Goal: Information Seeking & Learning: Find specific fact

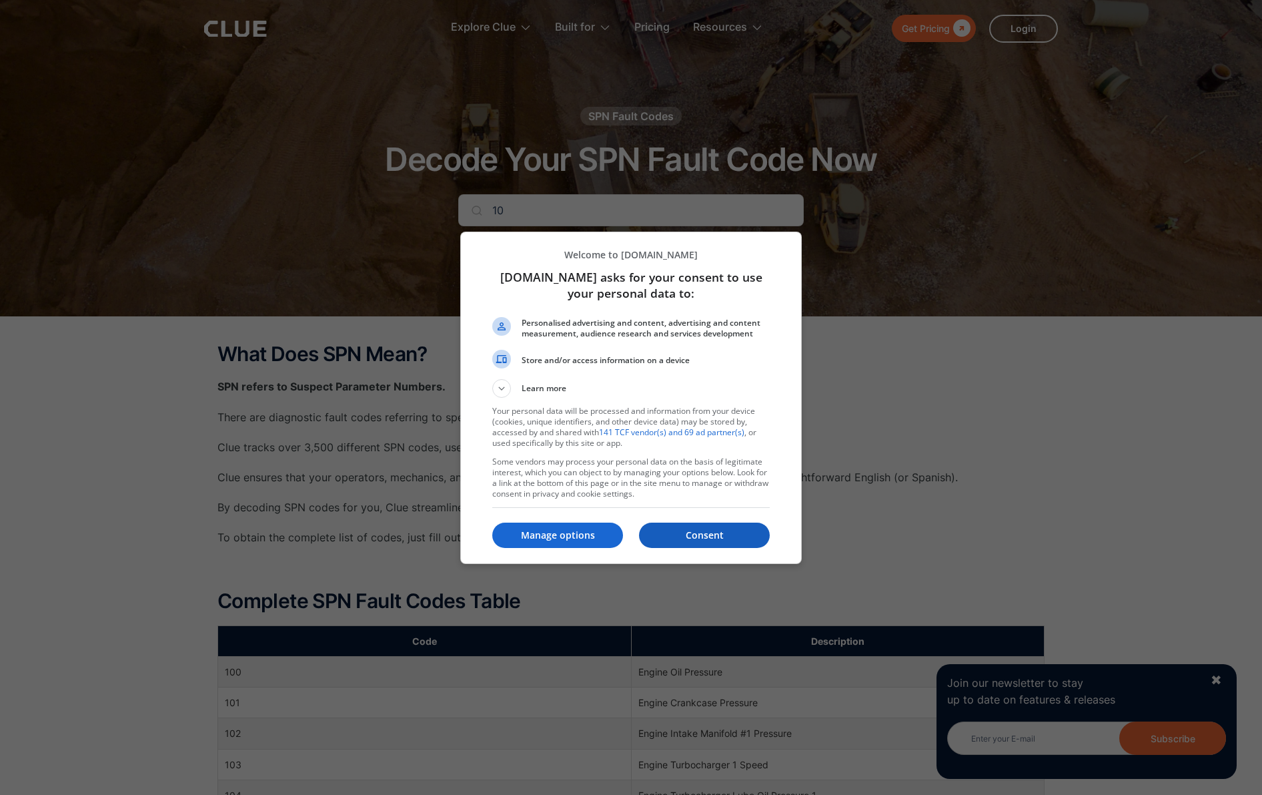
click at [718, 536] on p "Consent" at bounding box center [704, 534] width 131 height 13
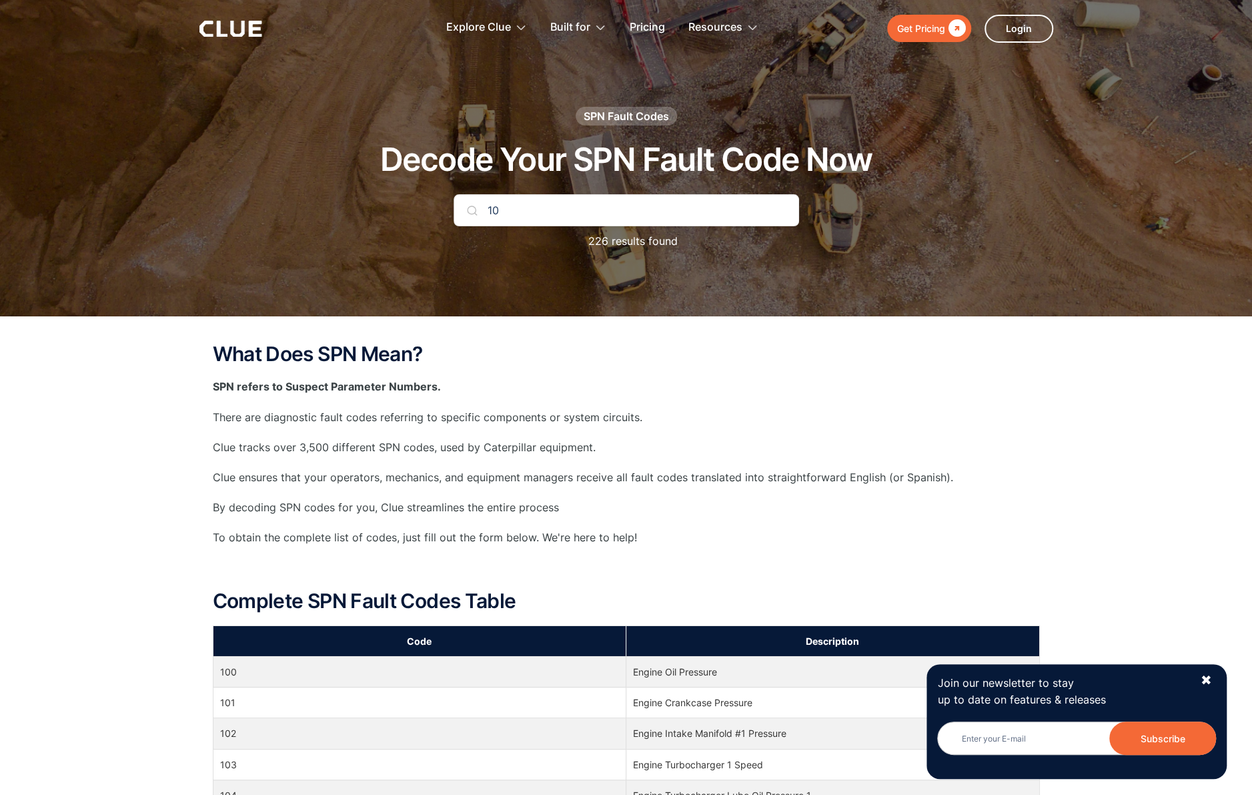
click at [639, 212] on input "10" at bounding box center [627, 210] width 346 height 32
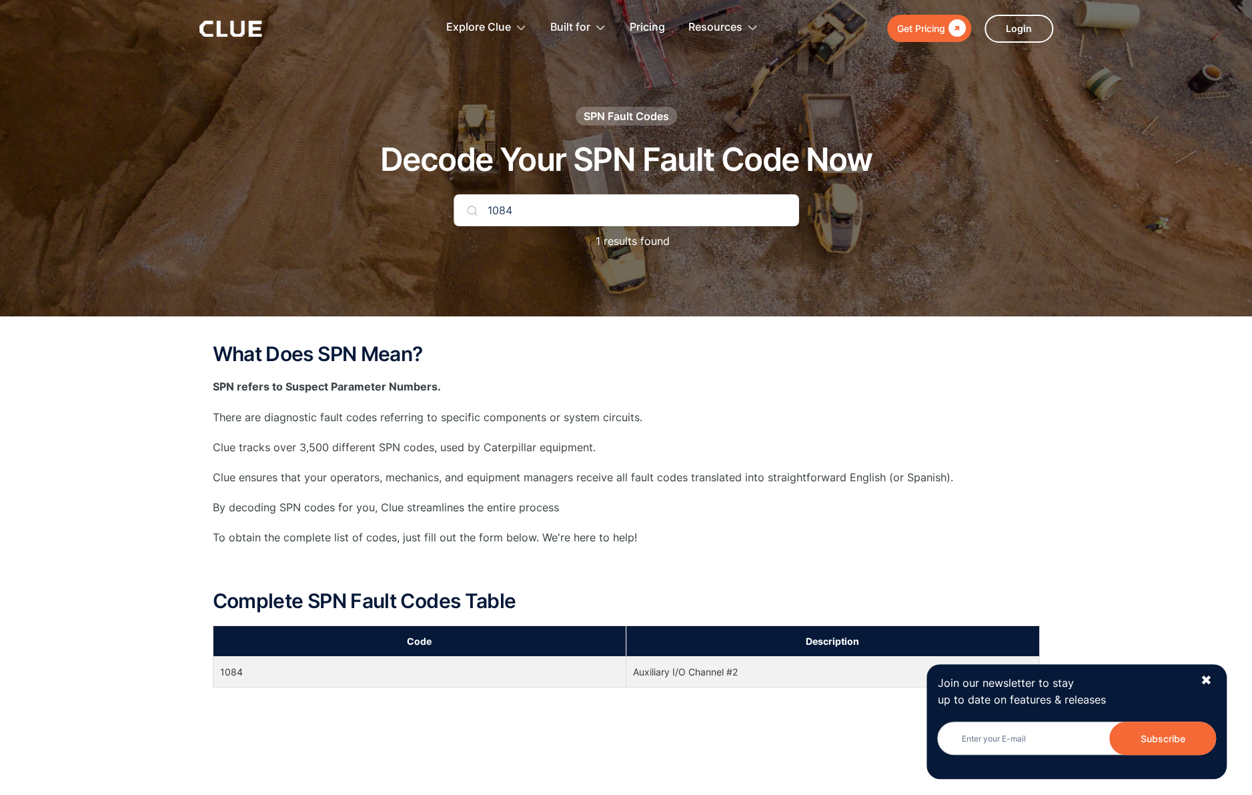
type input "1084"
click at [704, 678] on td "Auxiliary I/O Channel #2" at bounding box center [833, 671] width 414 height 31
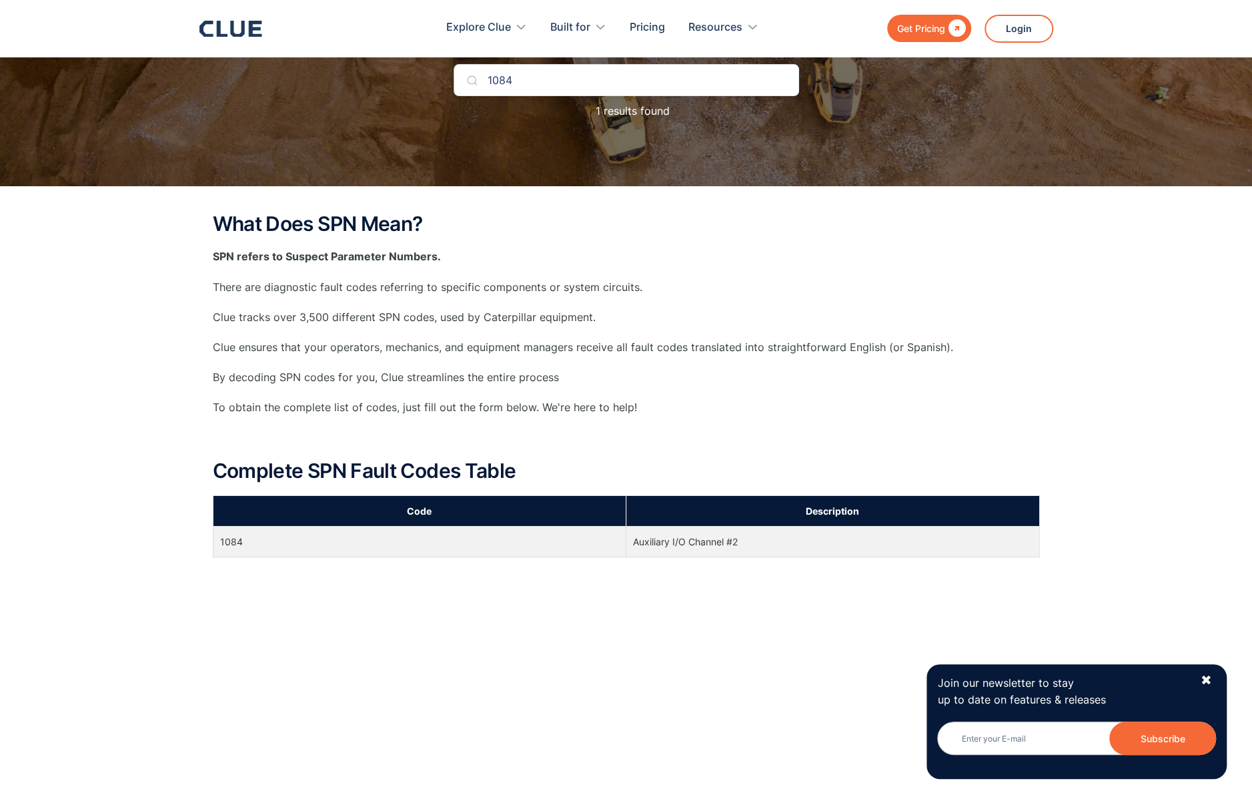
scroll to position [133, 0]
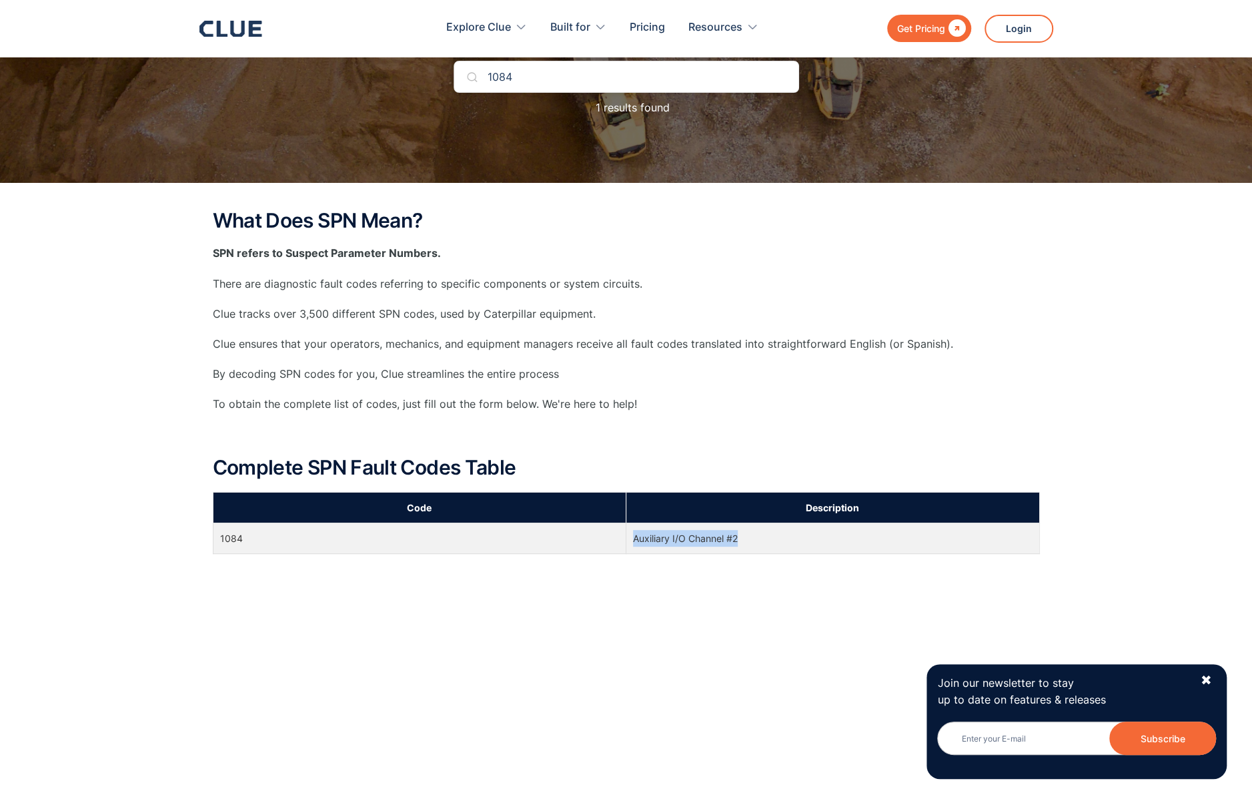
drag, startPoint x: 746, startPoint y: 534, endPoint x: 633, endPoint y: 542, distance: 113.1
click at [633, 542] on td "Auxiliary I/O Channel #2" at bounding box center [833, 538] width 414 height 31
drag, startPoint x: 633, startPoint y: 542, endPoint x: 660, endPoint y: 536, distance: 27.4
copy td "Auxiliary I/O Channel #2"
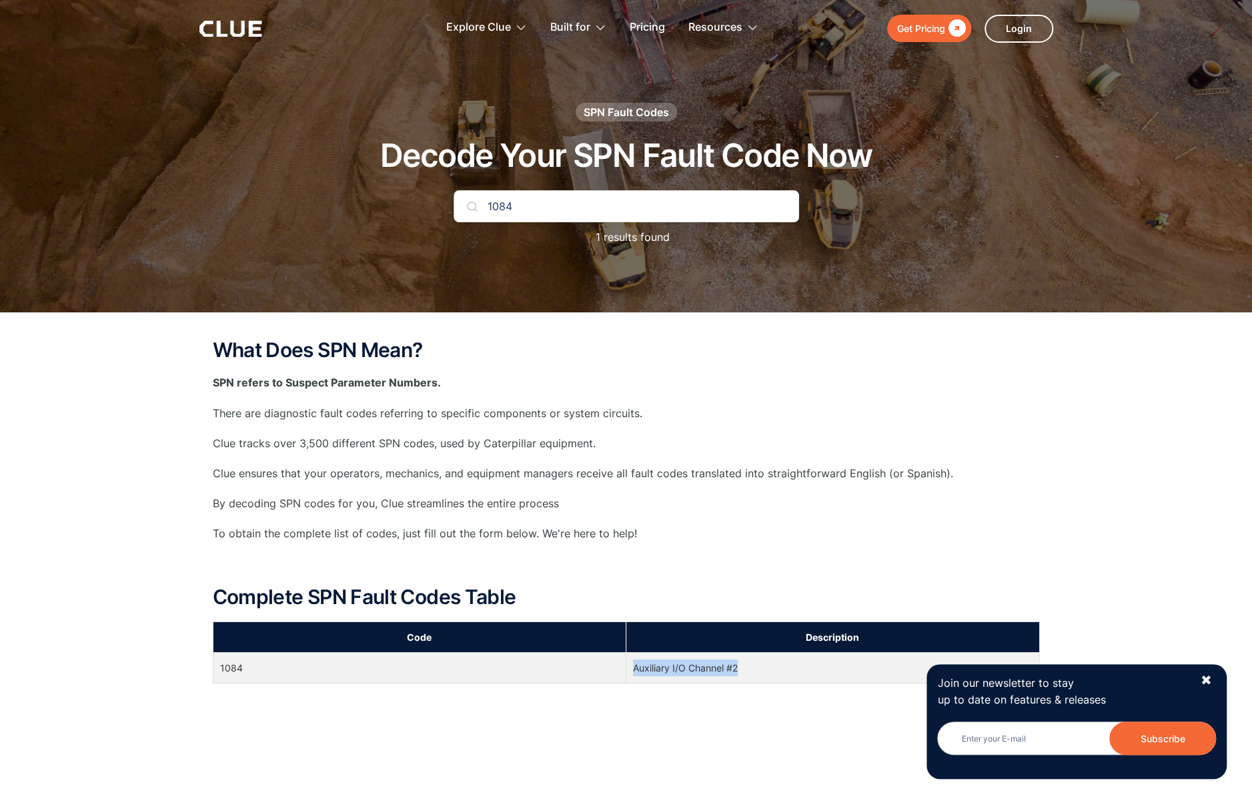
scroll to position [0, 0]
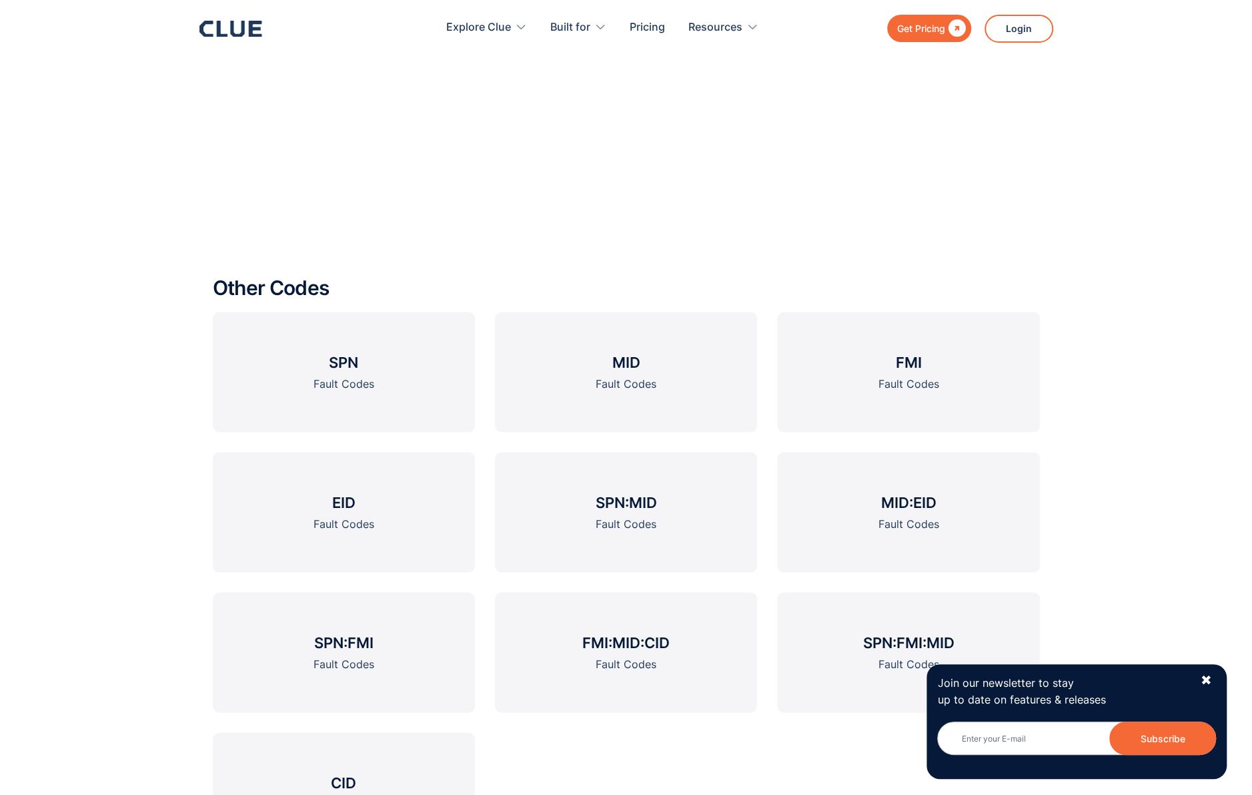
scroll to position [1868, 0]
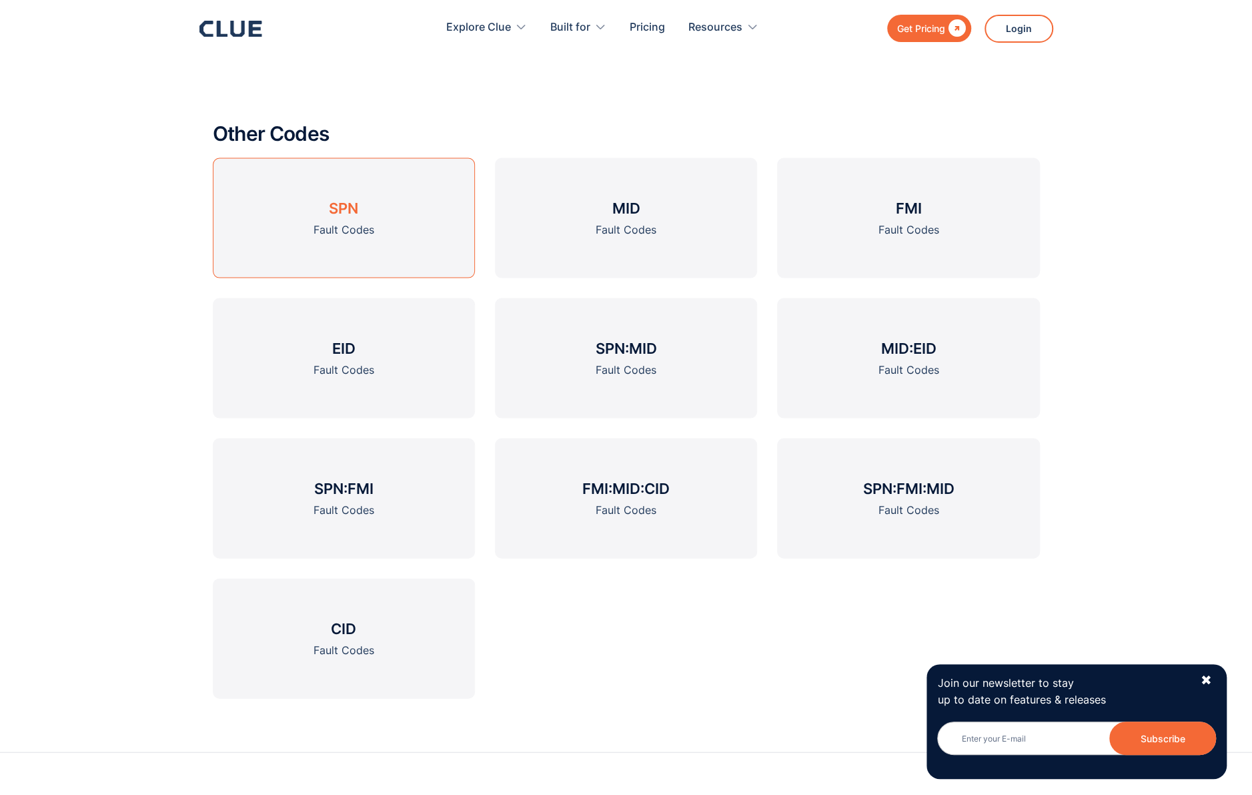
click at [324, 214] on link "SPN Fault Codes" at bounding box center [344, 217] width 262 height 120
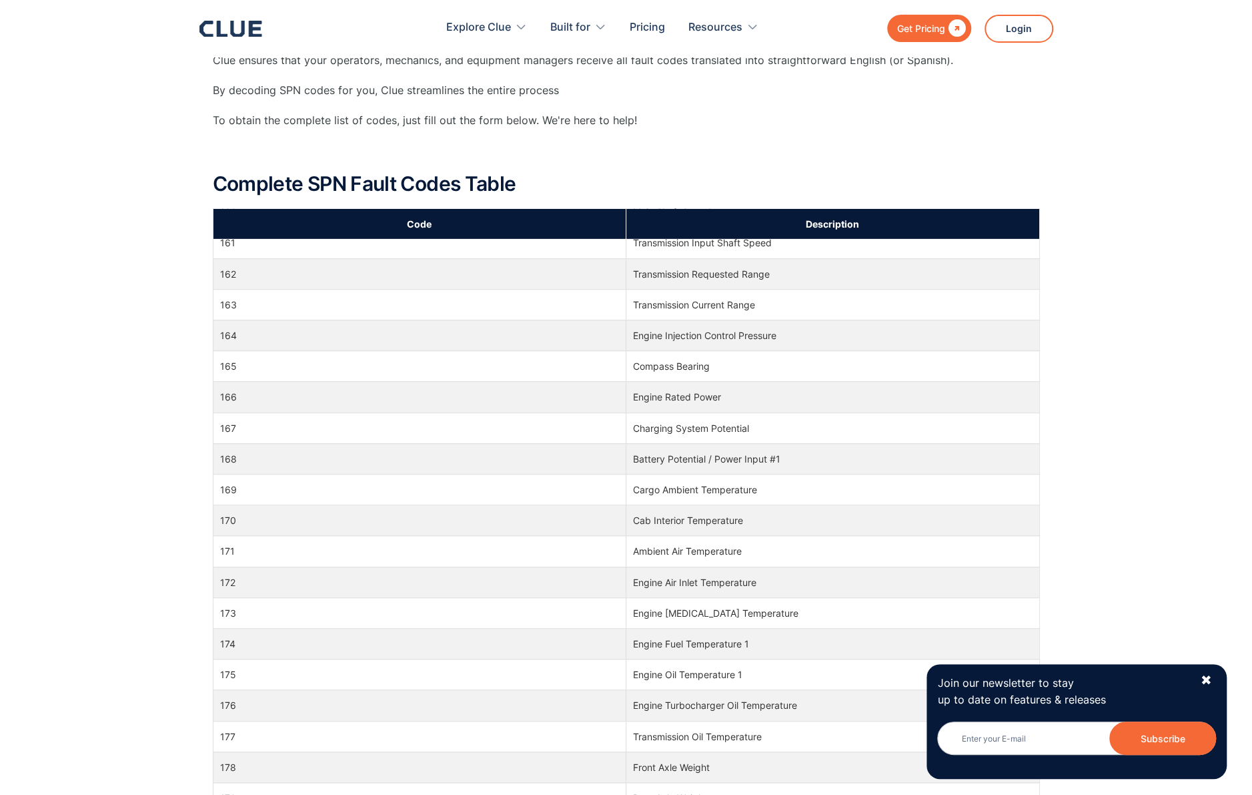
scroll to position [3336, 0]
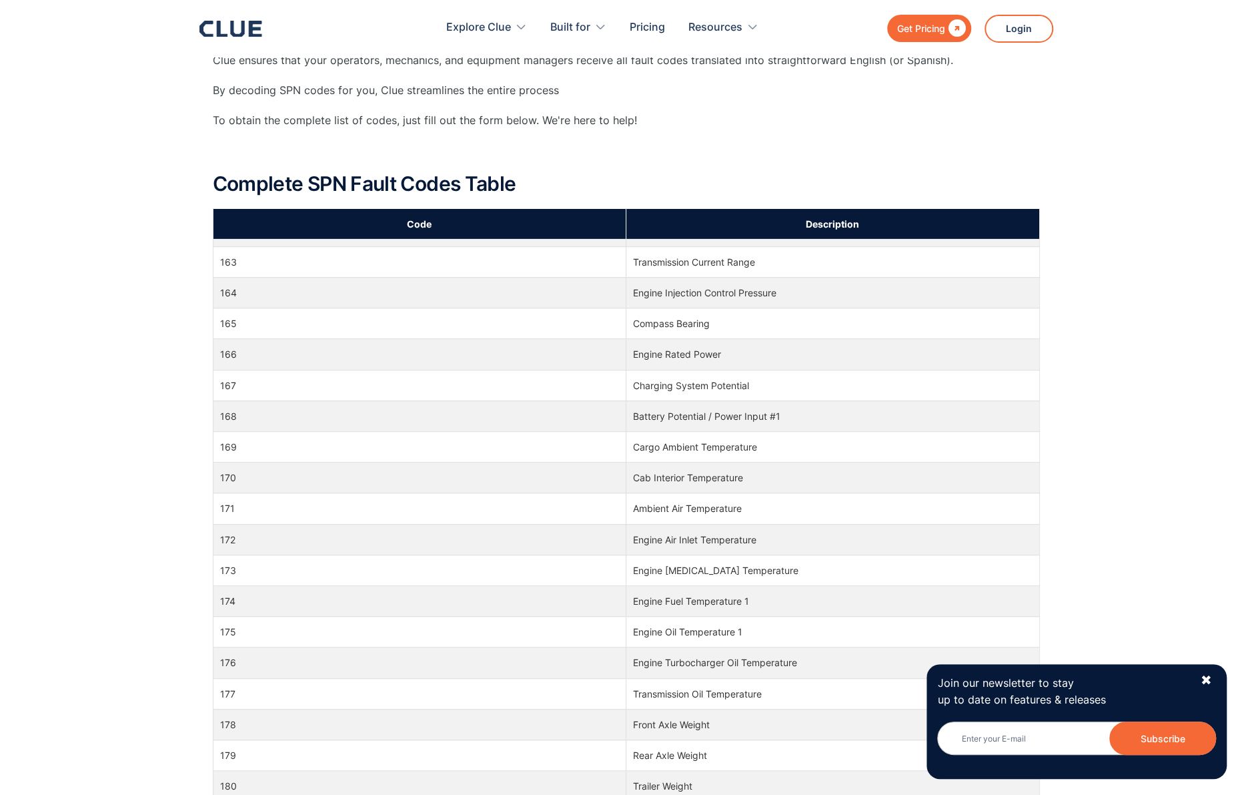
click at [732, 400] on td "Battery Potential / Power Input #1" at bounding box center [833, 415] width 414 height 31
click at [334, 400] on td "168" at bounding box center [420, 415] width 414 height 31
drag, startPoint x: 209, startPoint y: 383, endPoint x: 259, endPoint y: 390, distance: 49.9
click at [208, 384] on div "What Does SPN Mean? SPN refers to Suspect Parameter Numbers. There are diagnost…" at bounding box center [626, 716] width 1252 height 1634
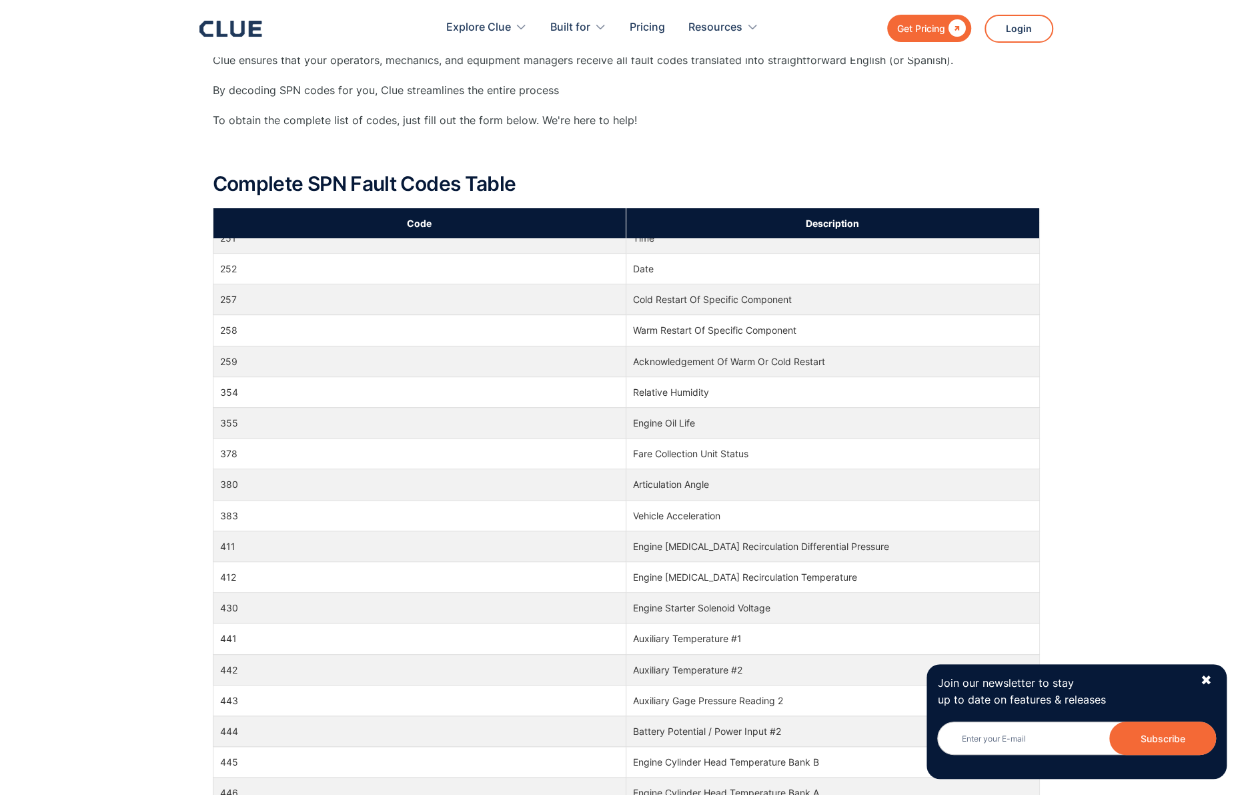
scroll to position [5203, 0]
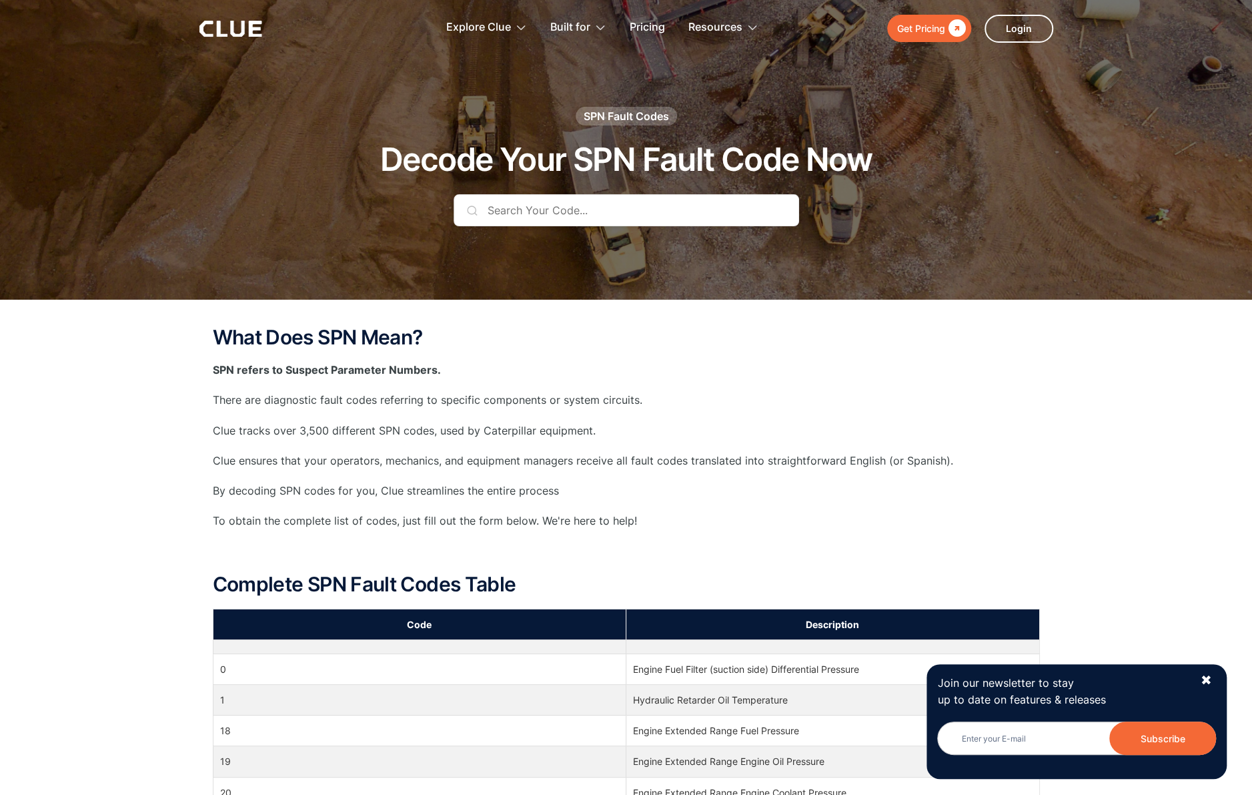
click at [614, 209] on input "text" at bounding box center [627, 210] width 346 height 32
type input "8"
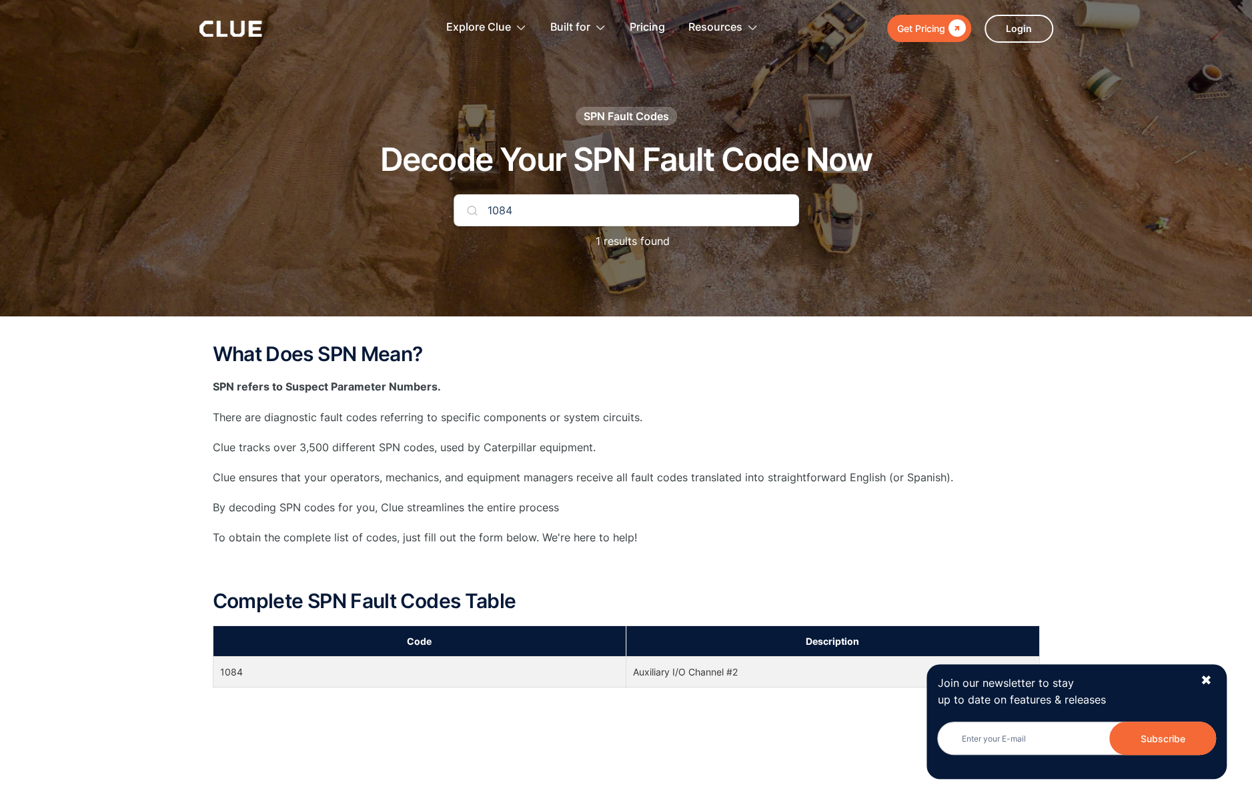
type input "1084"
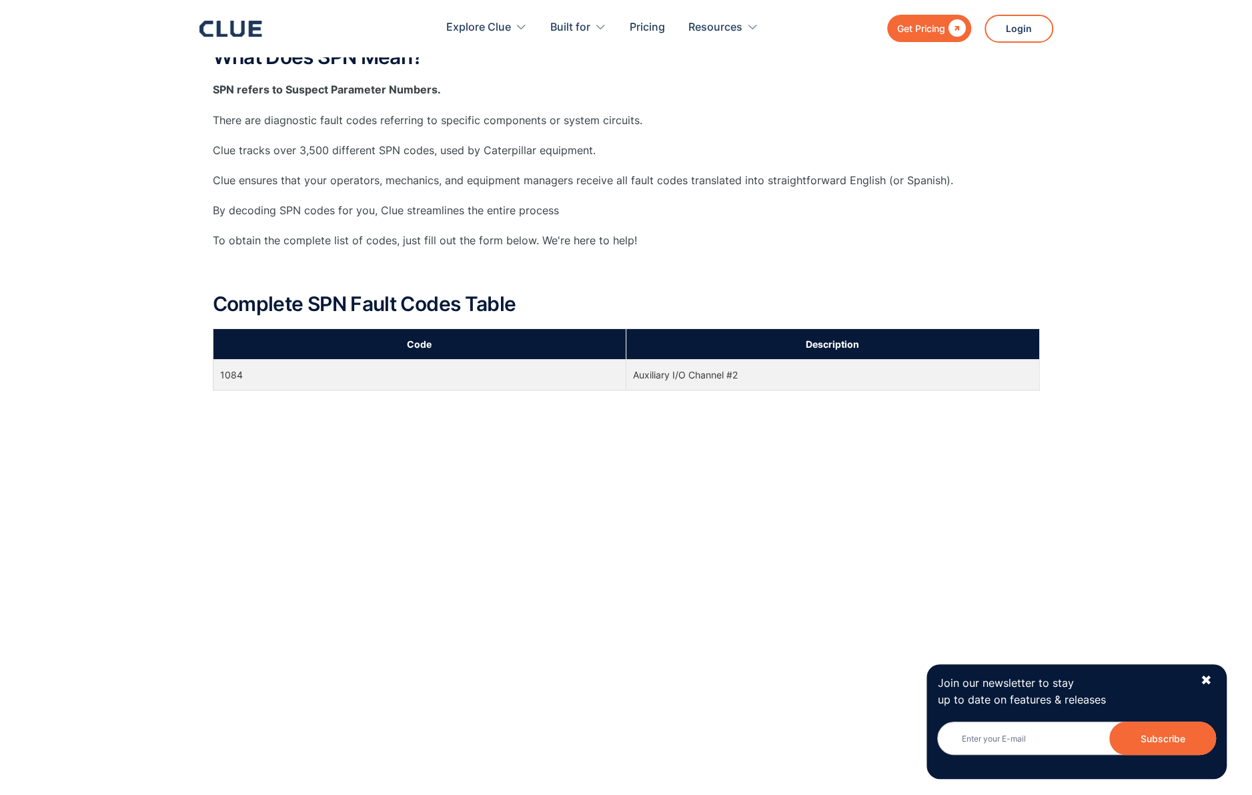
scroll to position [267, 0]
